Goal: Task Accomplishment & Management: Manage account settings

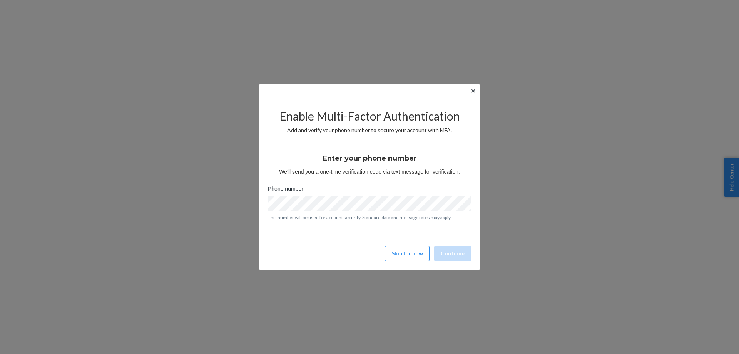
click at [388, 254] on div "Skip for now Continue" at bounding box center [370, 253] width 208 height 15
click at [395, 253] on button "Skip for now" at bounding box center [407, 253] width 45 height 15
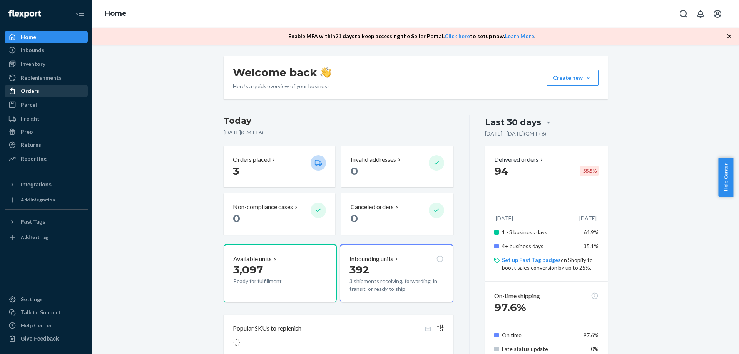
click at [43, 94] on div "Orders" at bounding box center [46, 90] width 82 height 11
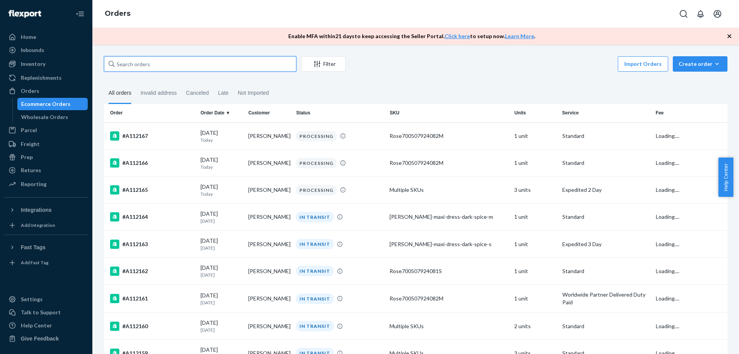
click at [234, 68] on input "text" at bounding box center [200, 63] width 193 height 15
paste input "#A112055"
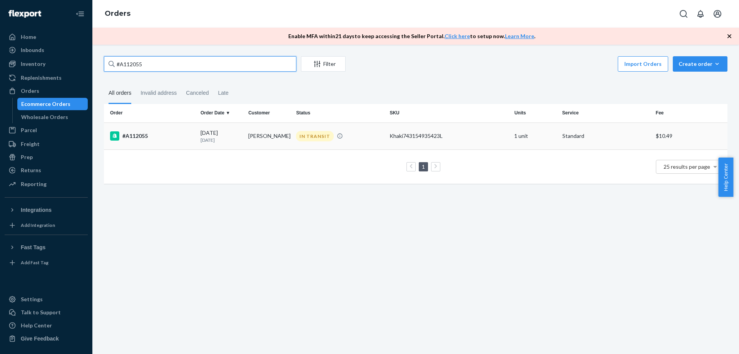
type input "#A112055"
click at [218, 147] on td "[DATE] [DATE]" at bounding box center [222, 135] width 48 height 27
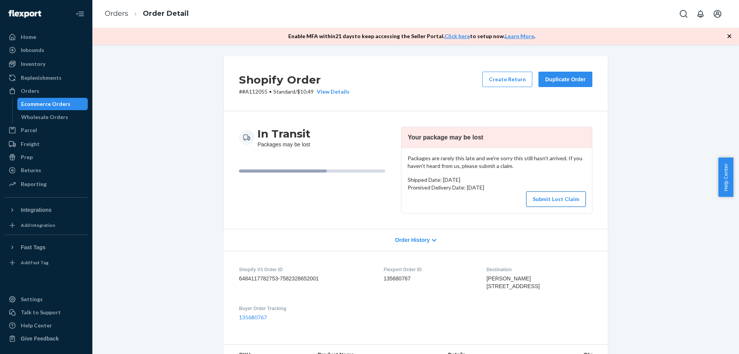
click at [551, 196] on button "Submit Lost Claim" at bounding box center [556, 198] width 60 height 15
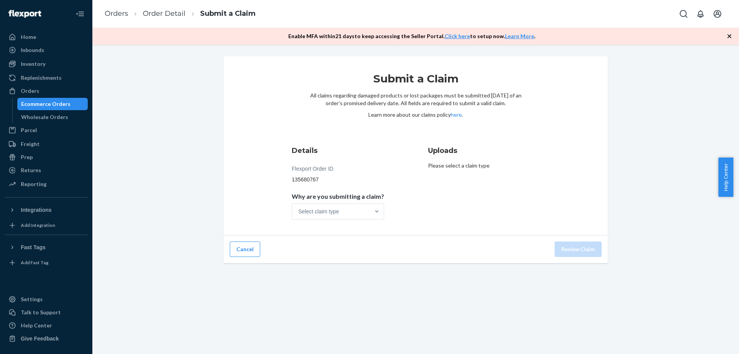
click at [345, 203] on span "Why are you submitting a claim?" at bounding box center [338, 198] width 92 height 11
click at [299, 208] on input "Why are you submitting a claim? Select claim type" at bounding box center [298, 212] width 1 height 8
click at [336, 208] on div "Select claim type" at bounding box center [318, 212] width 41 height 8
click at [299, 208] on input "Why are you submitting a claim? 0 results available. Select is focused ,type to…" at bounding box center [298, 212] width 1 height 8
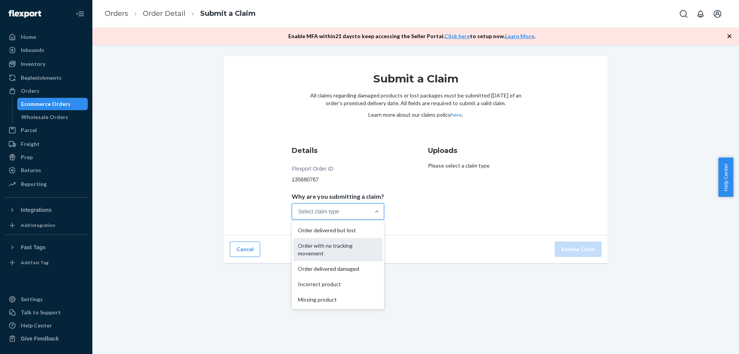
click at [338, 251] on div "Order with no tracking movement" at bounding box center [337, 249] width 89 height 23
click at [299, 215] on input "Why are you submitting a claim? option Order with no tracking movement focused,…" at bounding box center [298, 212] width 1 height 8
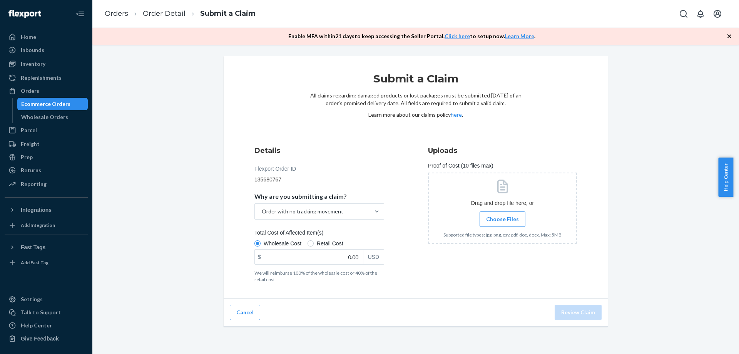
click at [311, 245] on label "Retail Cost" at bounding box center [325, 243] width 35 height 8
click at [311, 245] on input "Retail Cost" at bounding box center [311, 243] width 6 height 6
radio input "true"
radio input "false"
click at [325, 256] on input "0.00" at bounding box center [309, 256] width 108 height 15
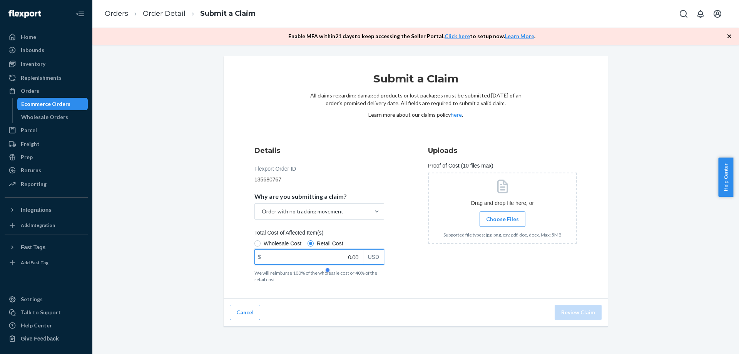
paste input "25"
type input "25.00"
click at [513, 219] on span "Choose Files" at bounding box center [502, 219] width 33 height 8
click at [503, 219] on input "Choose Files" at bounding box center [502, 219] width 0 height 8
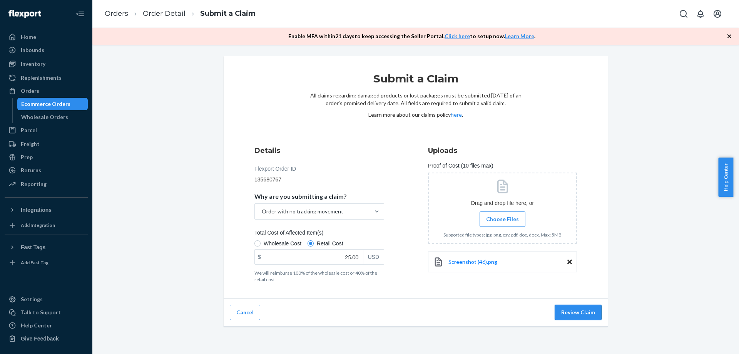
click at [588, 311] on button "Review Claim" at bounding box center [578, 312] width 47 height 15
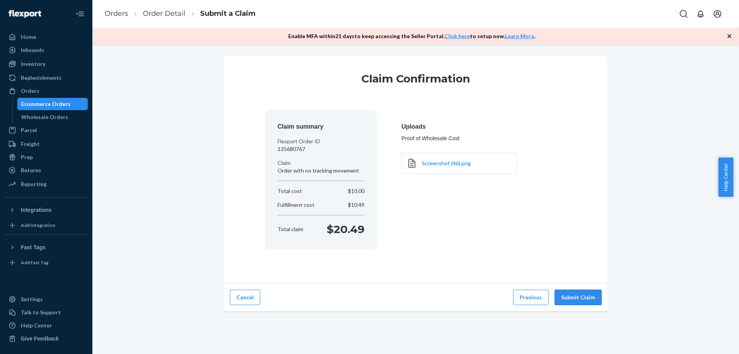
click at [575, 295] on button "Submit Claim" at bounding box center [578, 297] width 47 height 15
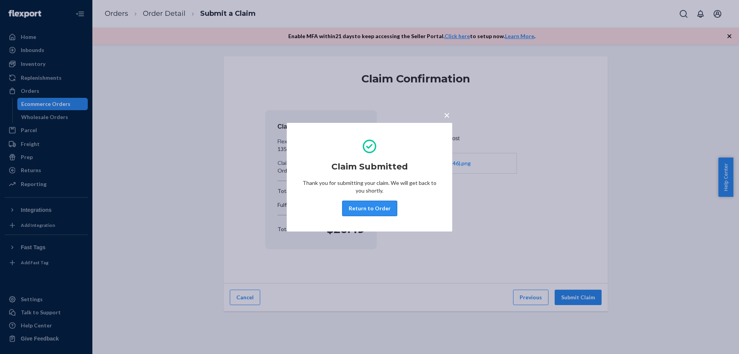
click at [362, 205] on button "Return to Order" at bounding box center [369, 208] width 55 height 15
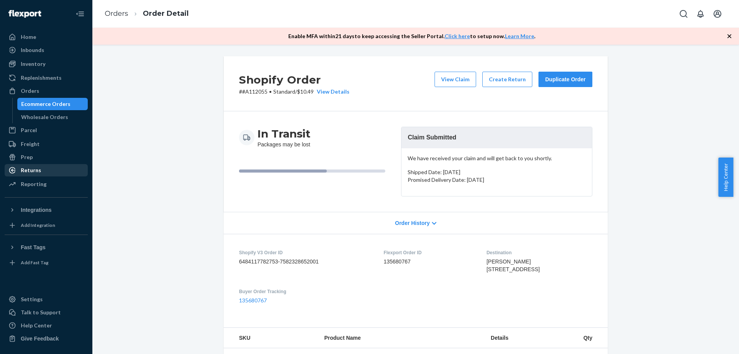
click at [46, 172] on div "Returns" at bounding box center [46, 170] width 82 height 11
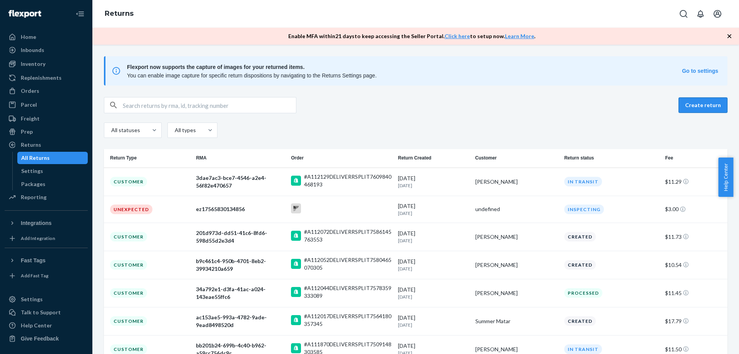
click at [695, 100] on button "Create return" at bounding box center [703, 104] width 49 height 15
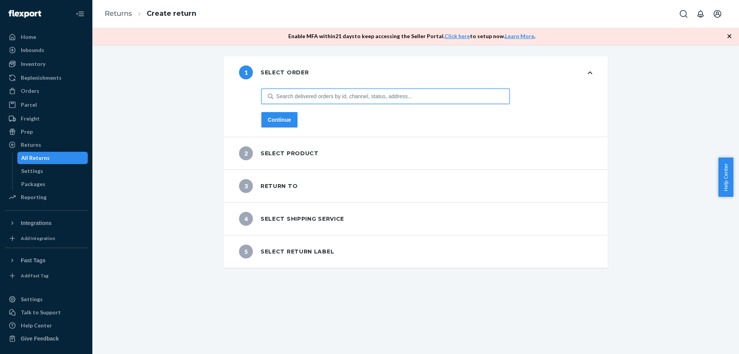
click at [276, 95] on div "Search delivered orders by id, channel, status, address..." at bounding box center [344, 96] width 136 height 8
click at [276, 95] on input "0 results available. Use Up and Down to choose options, press Enter to select t…" at bounding box center [276, 96] width 1 height 8
paste input "#A112146"
type input "#A112146"
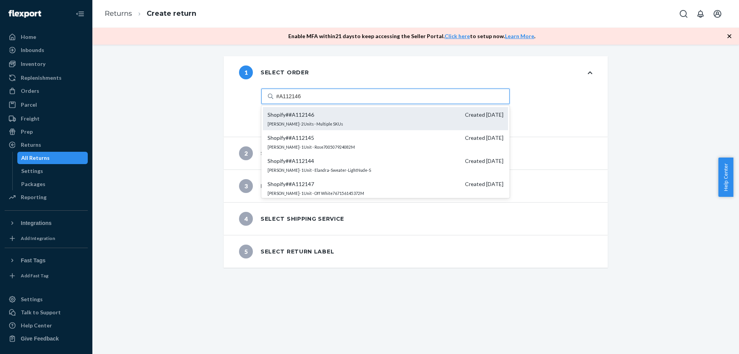
click at [331, 114] on span "Shopify # #A112146 Created [DATE]" at bounding box center [386, 115] width 236 height 8
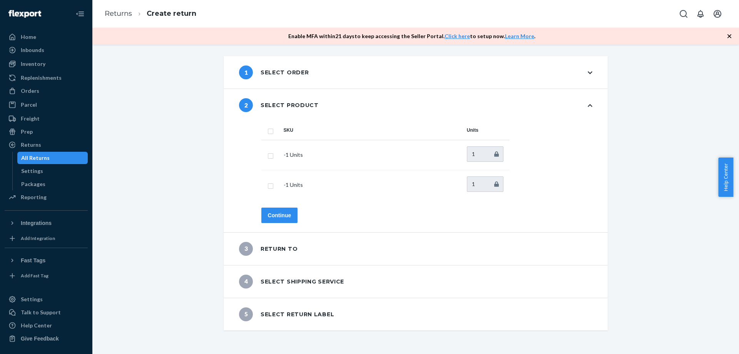
click at [268, 131] on input "checkbox" at bounding box center [271, 130] width 6 height 8
checkbox input "true"
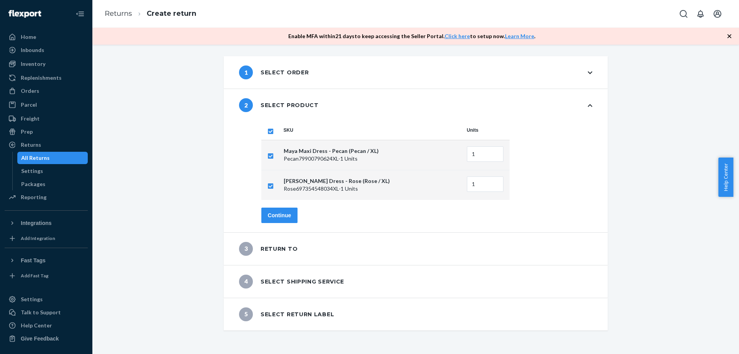
click at [282, 213] on div "Continue" at bounding box center [279, 215] width 23 height 8
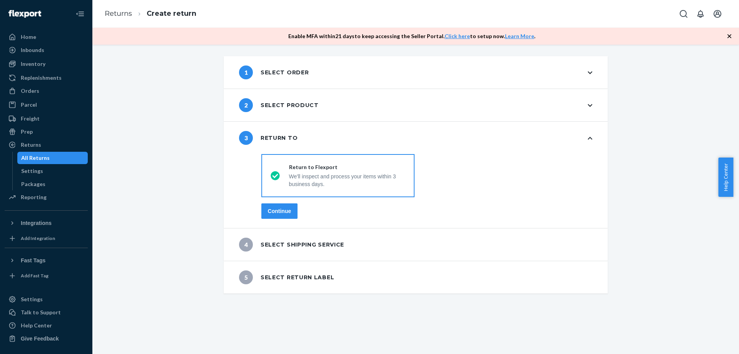
click at [273, 206] on button "Continue" at bounding box center [279, 210] width 37 height 15
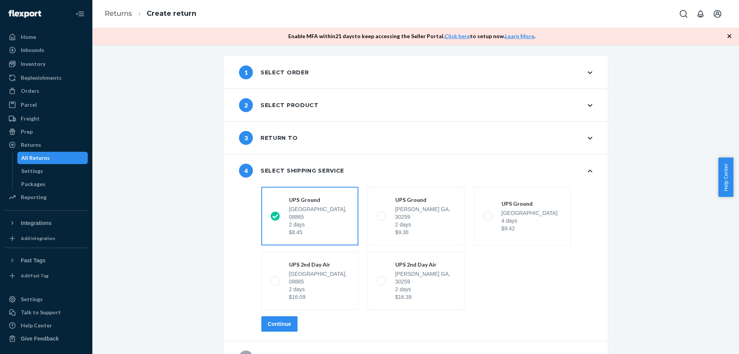
scroll to position [4, 0]
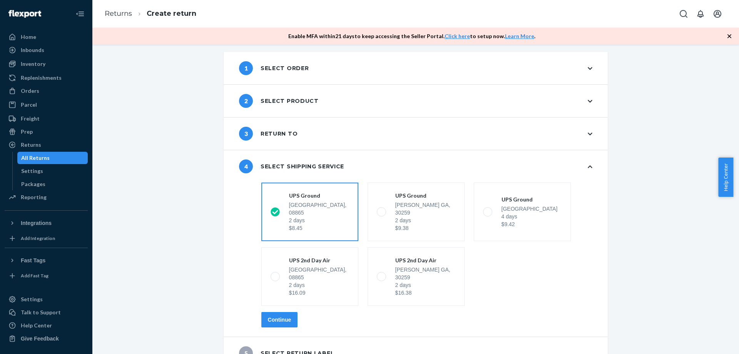
click at [280, 316] on div "Continue" at bounding box center [279, 320] width 23 height 8
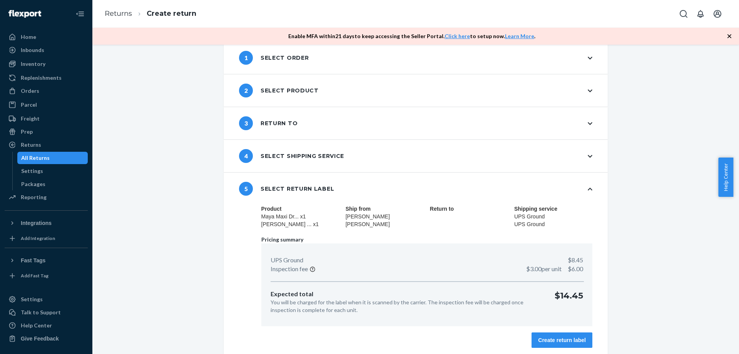
scroll to position [18, 0]
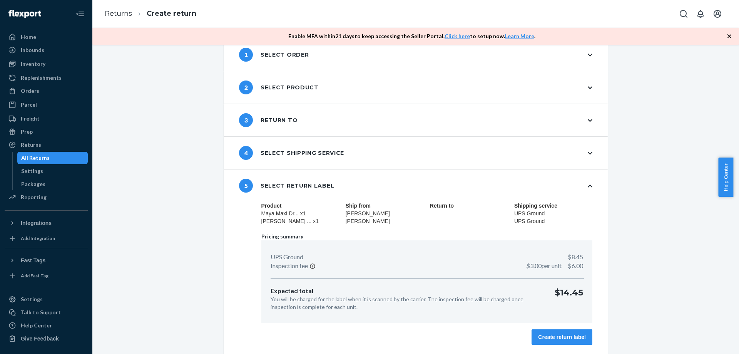
click at [540, 333] on div "Create return label" at bounding box center [562, 337] width 48 height 8
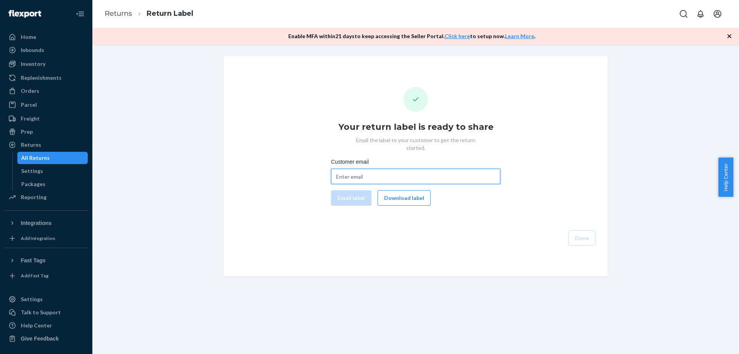
click at [385, 169] on input "Customer email" at bounding box center [415, 176] width 169 height 15
paste input "[EMAIL_ADDRESS][DOMAIN_NAME]"
type input "[EMAIL_ADDRESS][DOMAIN_NAME]"
click at [342, 190] on button "Email label" at bounding box center [351, 197] width 40 height 15
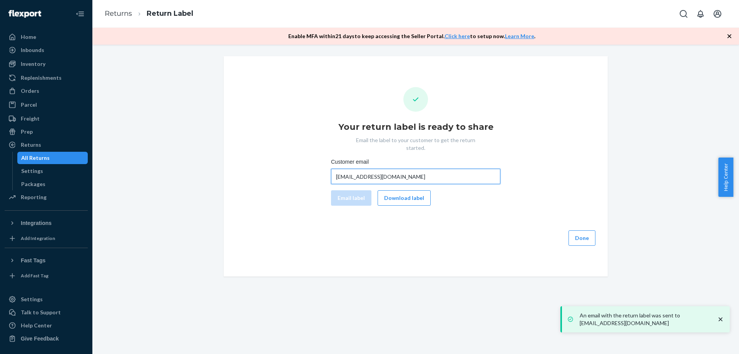
click at [396, 169] on input "[EMAIL_ADDRESS][DOMAIN_NAME]" at bounding box center [415, 176] width 169 height 15
click at [123, 16] on link "Returns" at bounding box center [118, 13] width 27 height 8
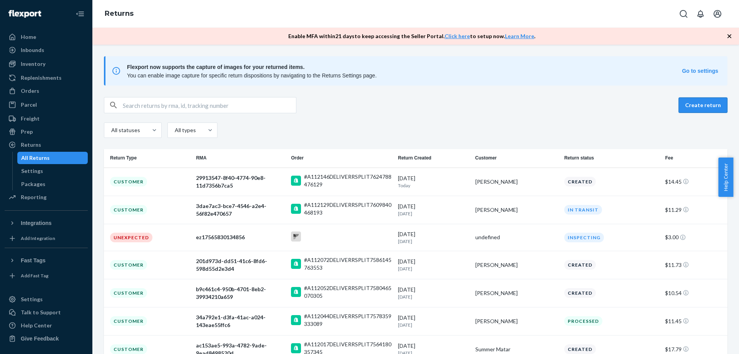
click at [712, 103] on button "Create return" at bounding box center [703, 104] width 49 height 15
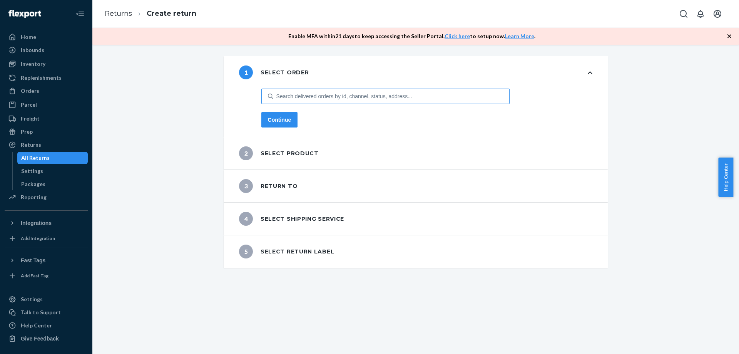
click at [299, 102] on div "Search delivered orders by id, channel, status, address..." at bounding box center [391, 96] width 236 height 14
click at [277, 100] on input "Search delivered orders by id, channel, status, address..." at bounding box center [276, 96] width 1 height 8
paste input "#A112145"
type input "#A112145"
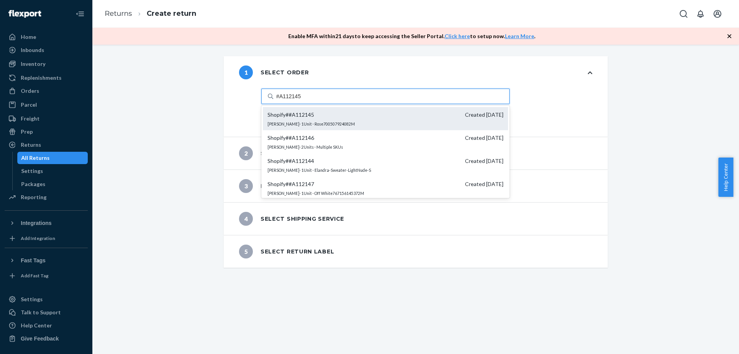
click at [305, 116] on span "Shopify # #A112145" at bounding box center [291, 115] width 47 height 8
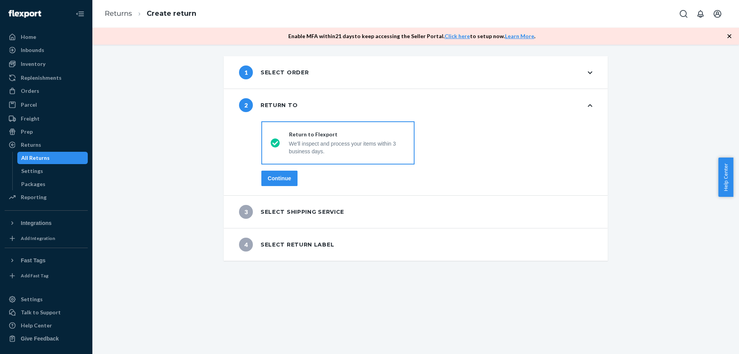
click at [292, 174] on button "Continue" at bounding box center [279, 178] width 37 height 15
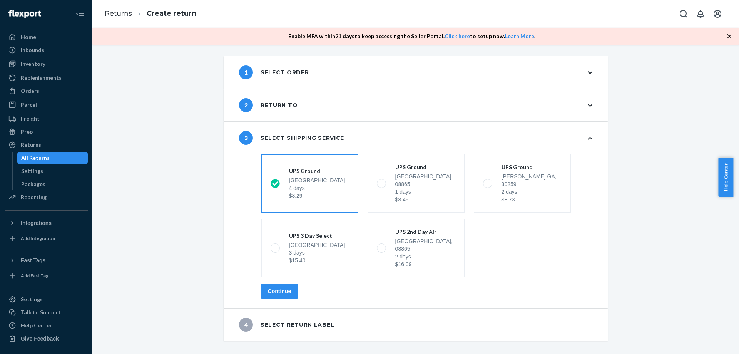
click at [270, 287] on div "Continue" at bounding box center [279, 291] width 23 height 8
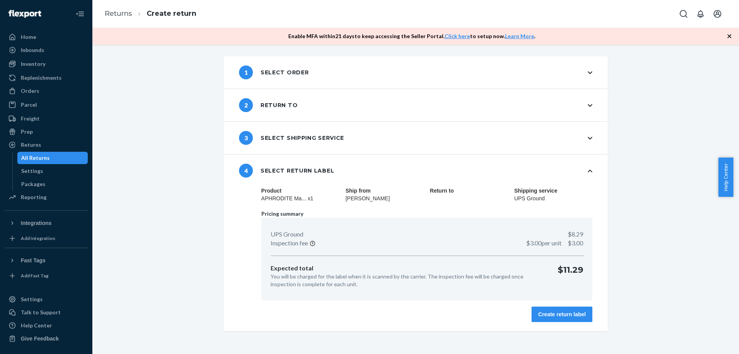
click at [540, 311] on div "Create return label" at bounding box center [562, 314] width 48 height 8
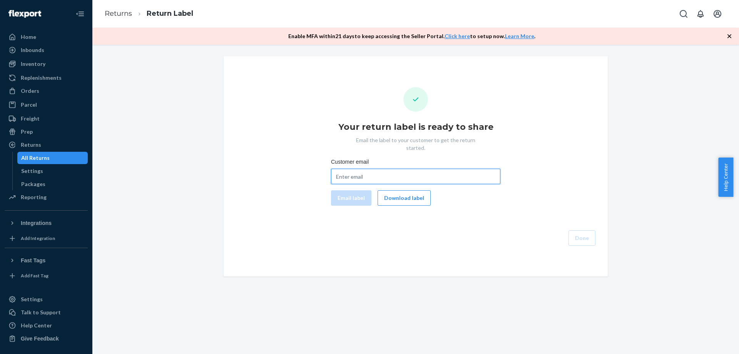
click at [410, 169] on input "Customer email" at bounding box center [415, 176] width 169 height 15
paste input "[EMAIL_ADDRESS][DOMAIN_NAME]"
type input "[EMAIL_ADDRESS][DOMAIN_NAME]"
click at [354, 193] on button "Email label" at bounding box center [351, 197] width 40 height 15
